Goal: Task Accomplishment & Management: Use online tool/utility

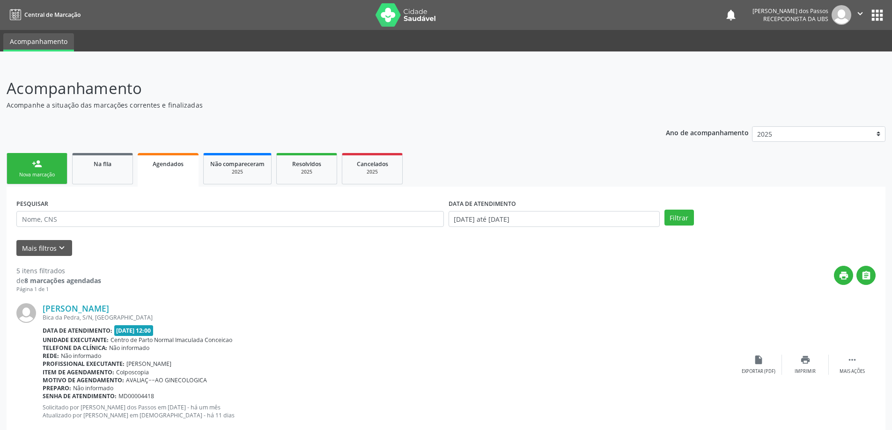
click at [36, 172] on div "Nova marcação" at bounding box center [37, 174] width 47 height 7
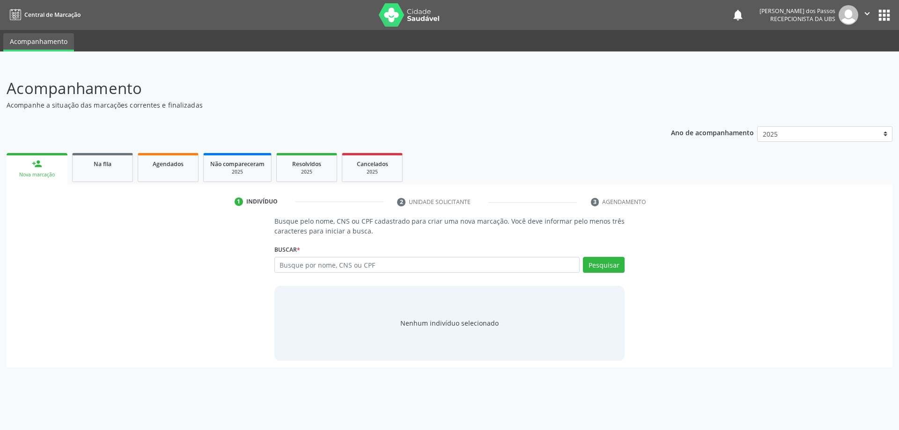
click at [38, 171] on div "Nova marcação" at bounding box center [37, 174] width 48 height 7
click at [32, 166] on div "person_add" at bounding box center [37, 164] width 10 height 10
click at [44, 170] on link "person_add Nova marcação" at bounding box center [37, 168] width 61 height 31
click at [105, 163] on span "Na fila" at bounding box center [103, 164] width 18 height 8
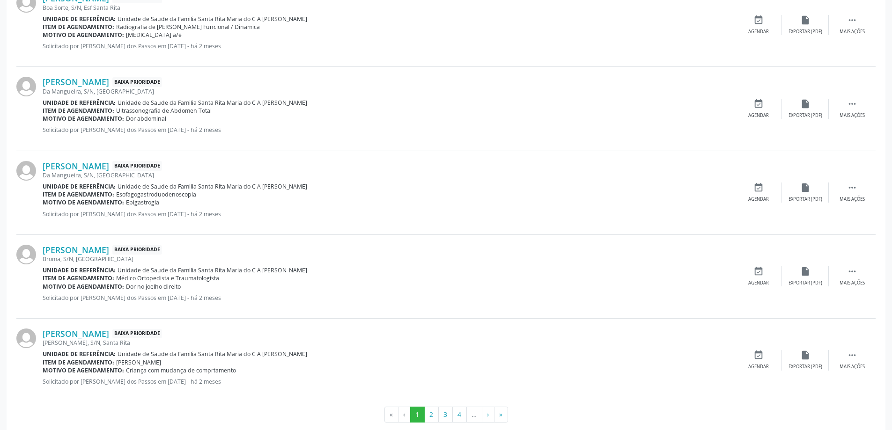
scroll to position [1186, 0]
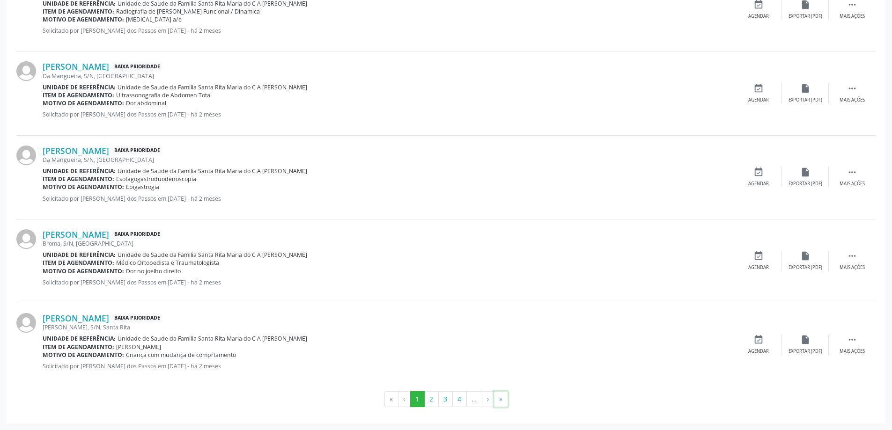
click at [501, 397] on button "»" at bounding box center [501, 399] width 14 height 16
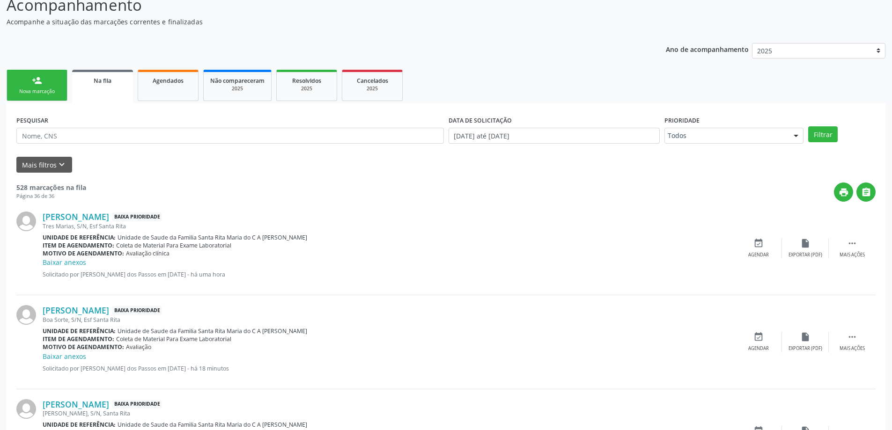
scroll to position [179, 0]
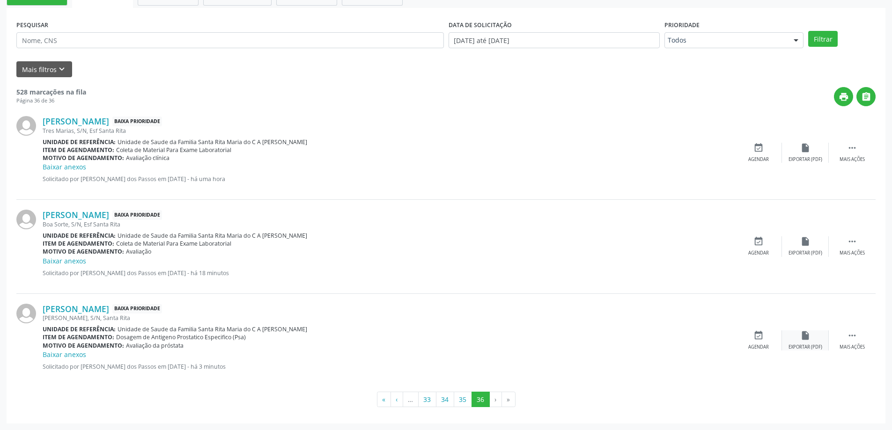
click at [806, 341] on div "insert_drive_file Exportar (PDF)" at bounding box center [805, 341] width 47 height 20
click at [852, 337] on icon "" at bounding box center [852, 336] width 10 height 10
click at [715, 340] on icon "print" at bounding box center [712, 336] width 10 height 10
click at [463, 403] on button "35" at bounding box center [463, 400] width 18 height 16
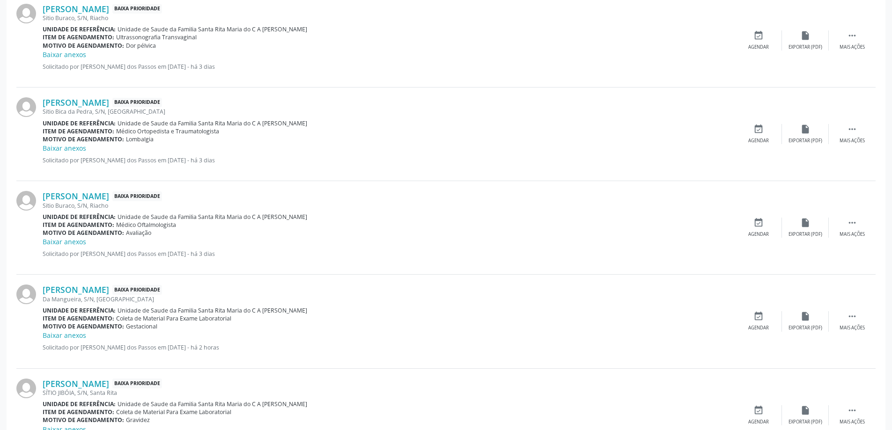
scroll to position [1292, 0]
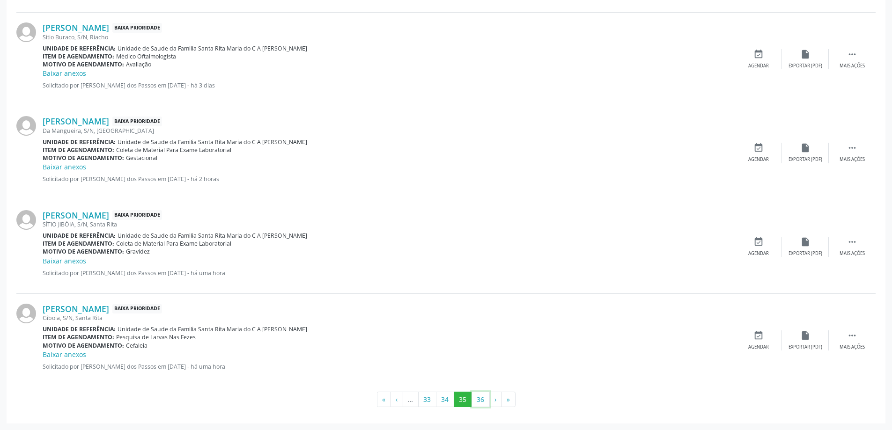
click at [483, 400] on button "36" at bounding box center [481, 400] width 18 height 16
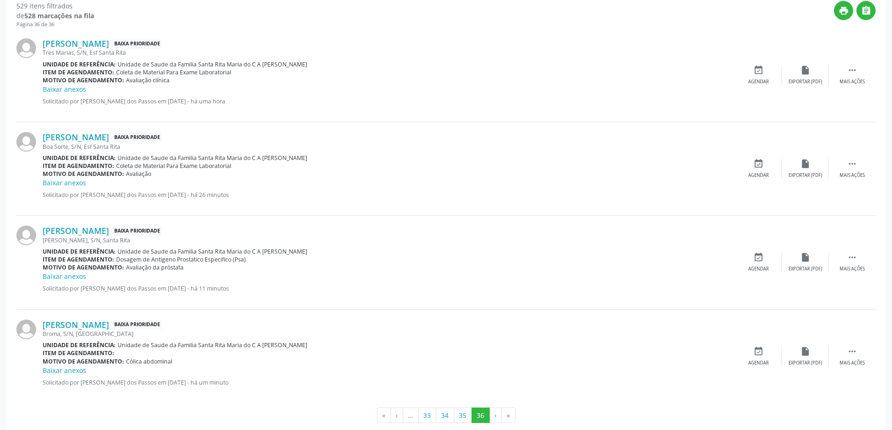
scroll to position [281, 0]
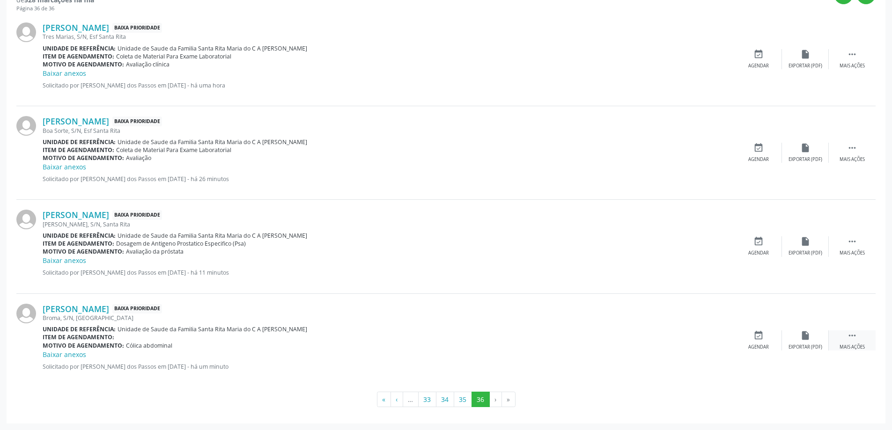
click at [854, 337] on icon "" at bounding box center [852, 336] width 10 height 10
click at [716, 341] on div "print Imprimir" at bounding box center [711, 341] width 47 height 20
